Goal: Task Accomplishment & Management: Complete application form

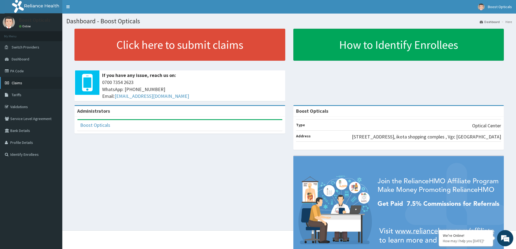
click at [26, 83] on link "Claims" at bounding box center [31, 83] width 62 height 12
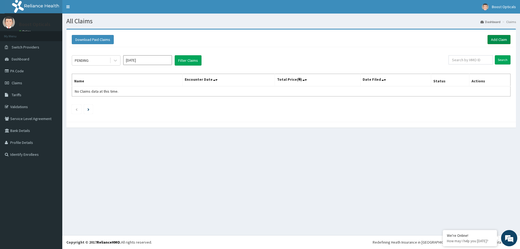
click at [493, 36] on link "Add Claim" at bounding box center [498, 39] width 23 height 9
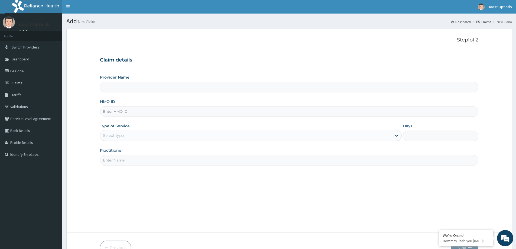
click at [118, 81] on div "Provider Name" at bounding box center [289, 83] width 378 height 18
click at [115, 84] on input "Provider Name" at bounding box center [289, 87] width 378 height 11
type input "Boost Opticals"
click at [127, 88] on input "Boost Opticals" at bounding box center [289, 87] width 378 height 11
click at [121, 110] on input "HMO ID" at bounding box center [289, 111] width 378 height 11
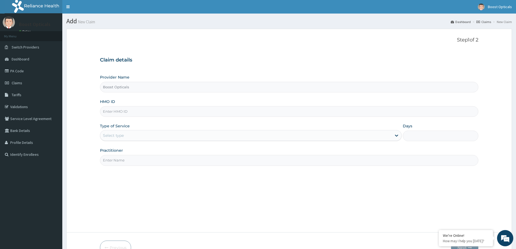
drag, startPoint x: 121, startPoint y: 110, endPoint x: 115, endPoint y: 111, distance: 6.4
click at [115, 111] on input "HMO ID" at bounding box center [289, 111] width 378 height 11
drag, startPoint x: 115, startPoint y: 111, endPoint x: 103, endPoint y: 113, distance: 11.3
click at [103, 113] on input "HMO ID" at bounding box center [289, 111] width 378 height 11
click at [113, 137] on div "Select type" at bounding box center [113, 135] width 21 height 5
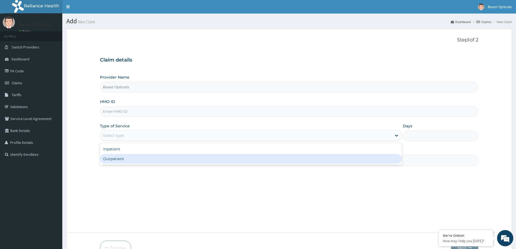
click at [111, 156] on div "Outpatient" at bounding box center [251, 159] width 302 height 10
type input "1"
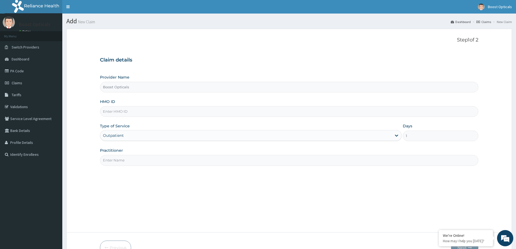
click at [120, 162] on input "Practitioner" at bounding box center [289, 160] width 378 height 11
click at [193, 66] on div "Claim details Provider Name Boost Opticals HMO ID Type of Service Outpatient Da…" at bounding box center [289, 109] width 378 height 114
